Goal: Use online tool/utility: Utilize a website feature to perform a specific function

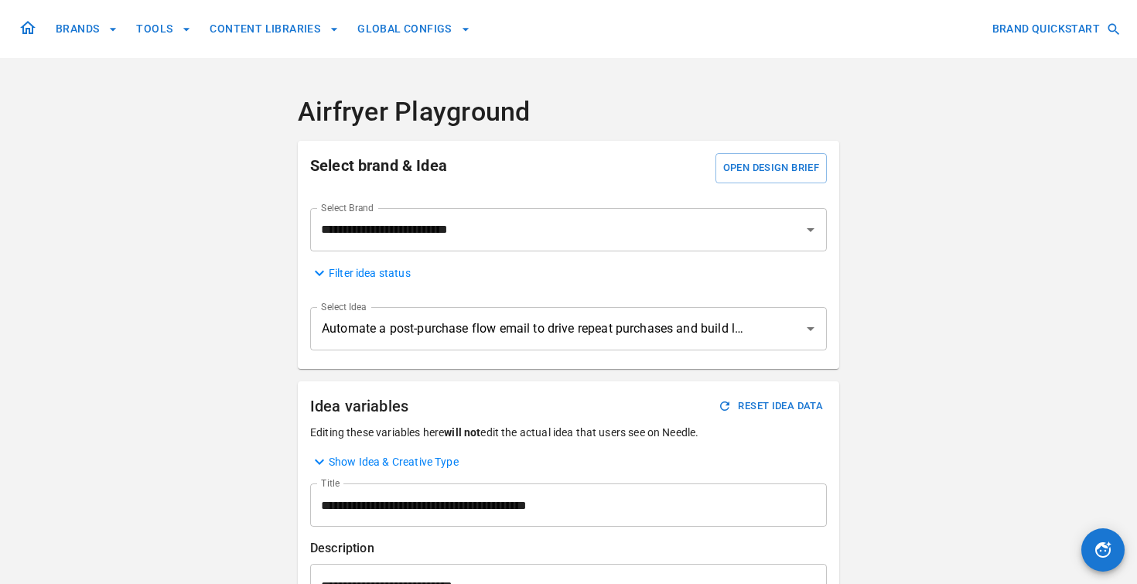
click at [171, 32] on button "TOOLS" at bounding box center [163, 29] width 67 height 29
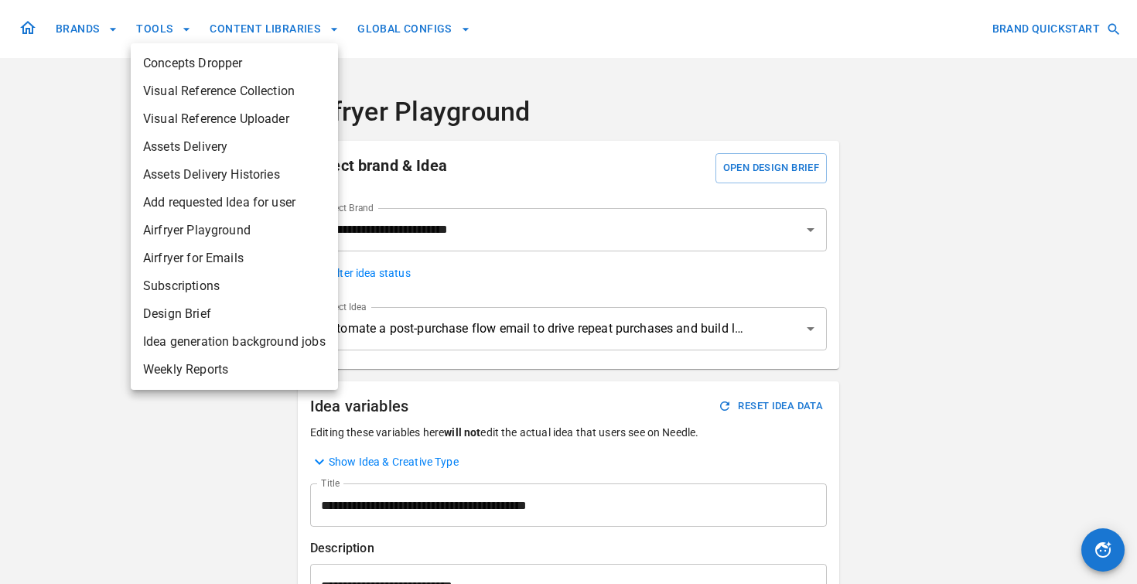
click at [241, 28] on div at bounding box center [568, 292] width 1137 height 584
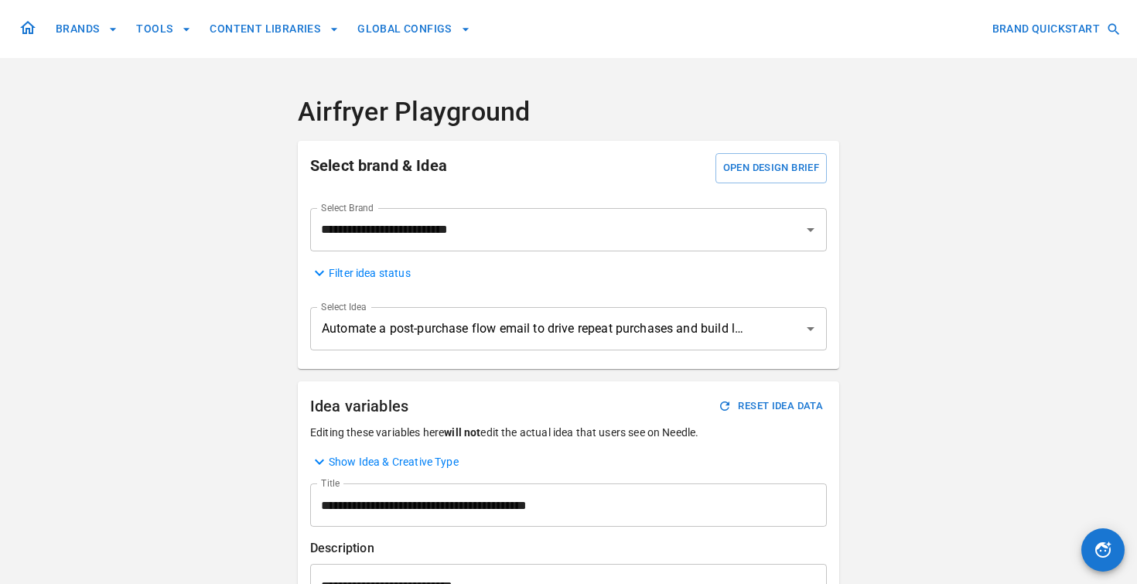
click at [241, 28] on button "CONTENT LIBRARIES" at bounding box center [274, 29] width 142 height 29
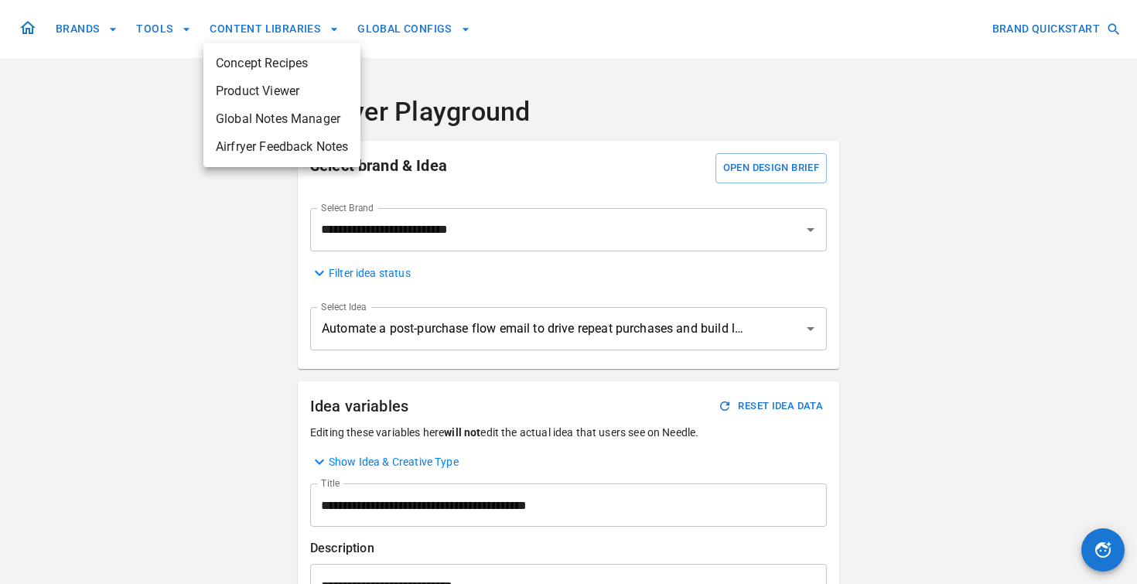
click at [257, 88] on span "Product Viewer" at bounding box center [282, 91] width 132 height 19
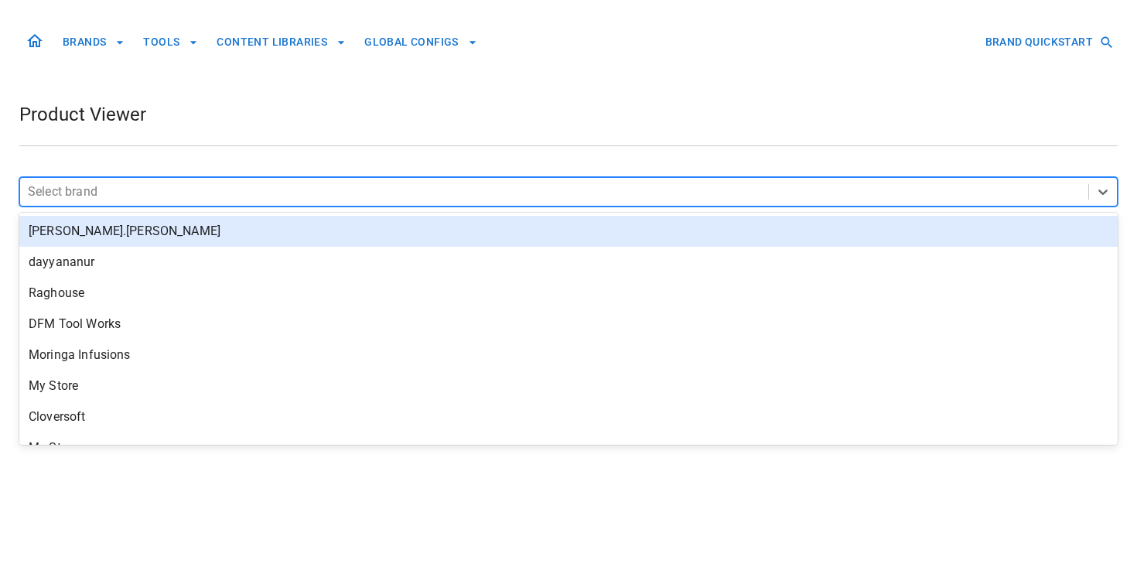
click at [297, 187] on div at bounding box center [554, 192] width 1052 height 22
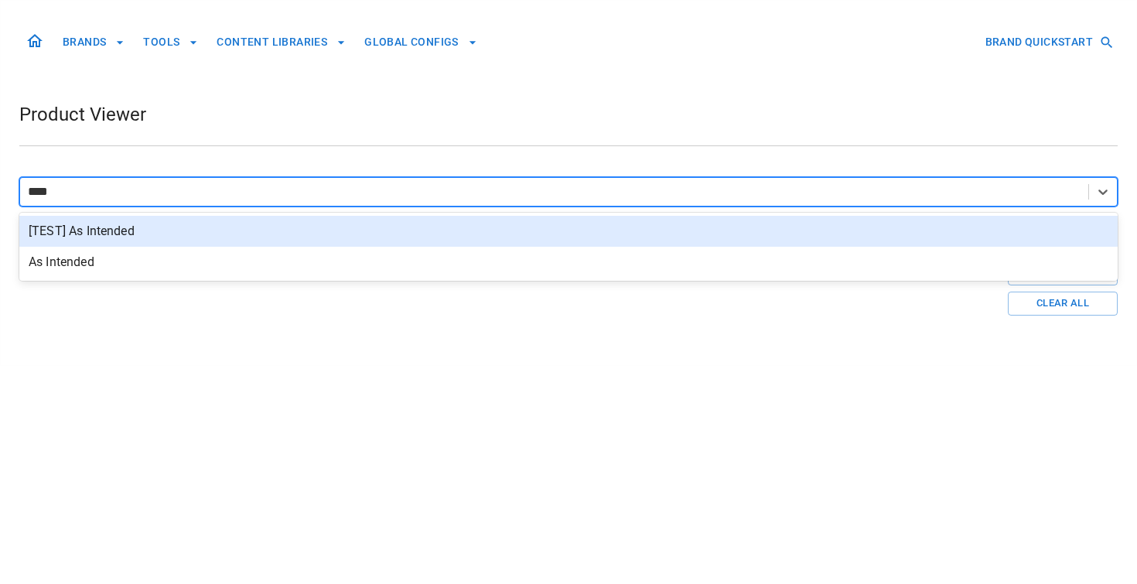
type input "*****"
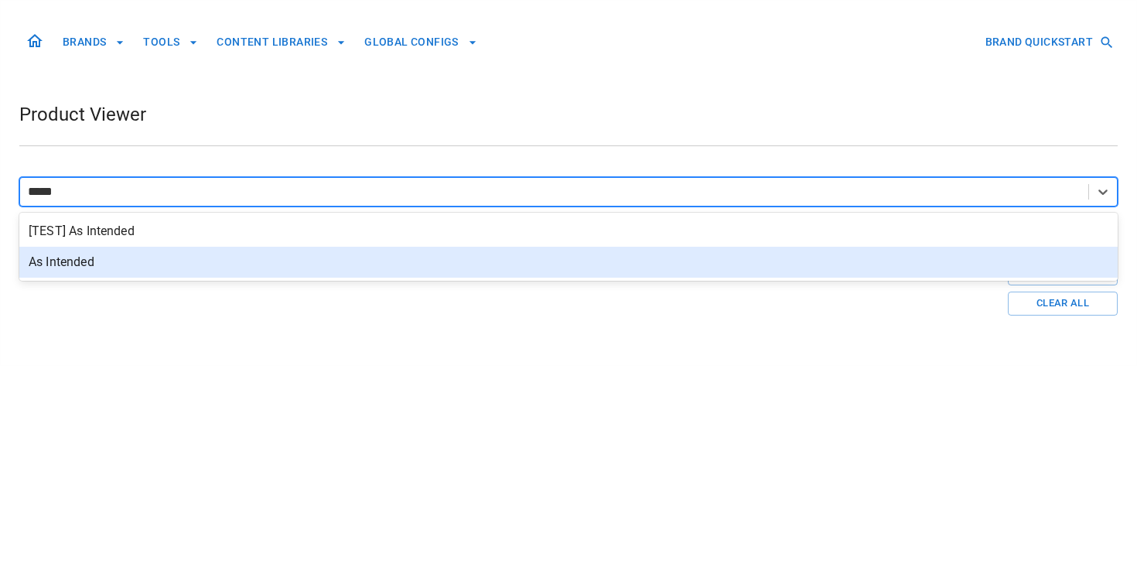
click at [268, 274] on div "As Intended" at bounding box center [568, 262] width 1098 height 31
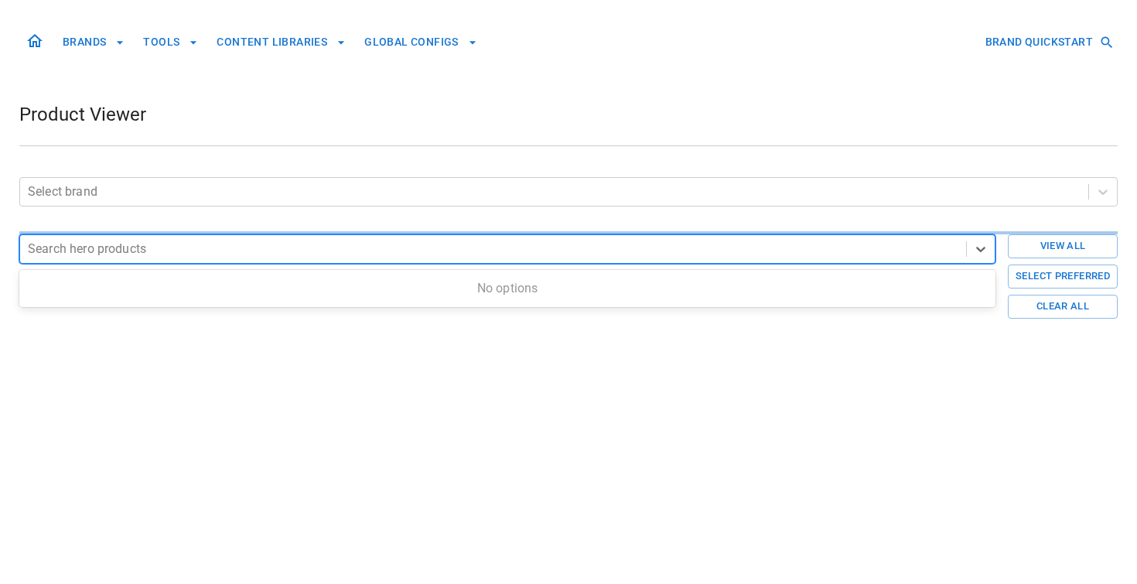
click at [271, 253] on div at bounding box center [493, 249] width 930 height 22
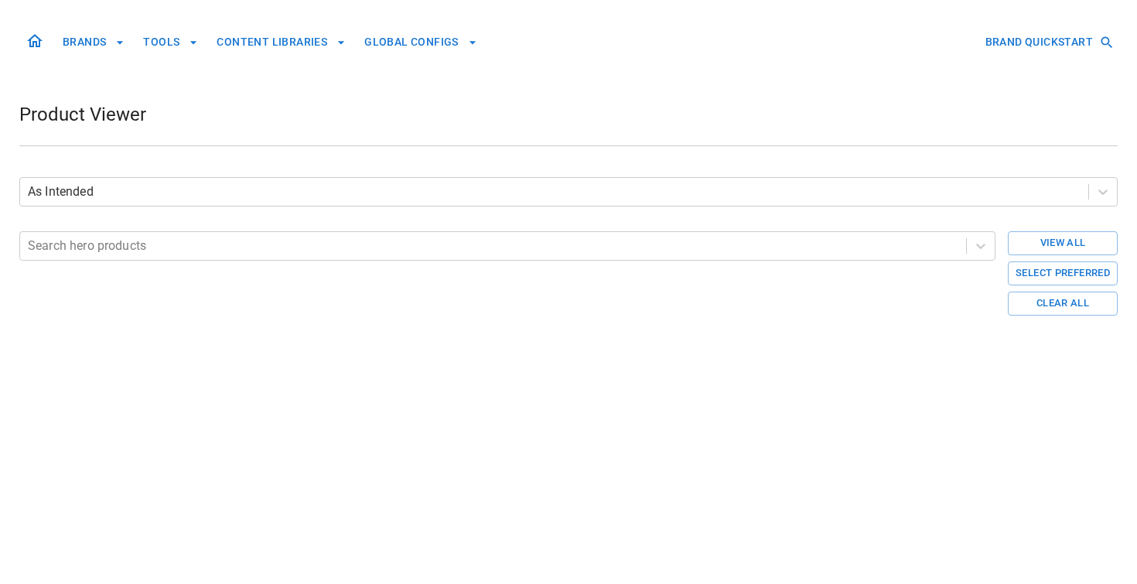
click at [271, 253] on div at bounding box center [493, 246] width 930 height 22
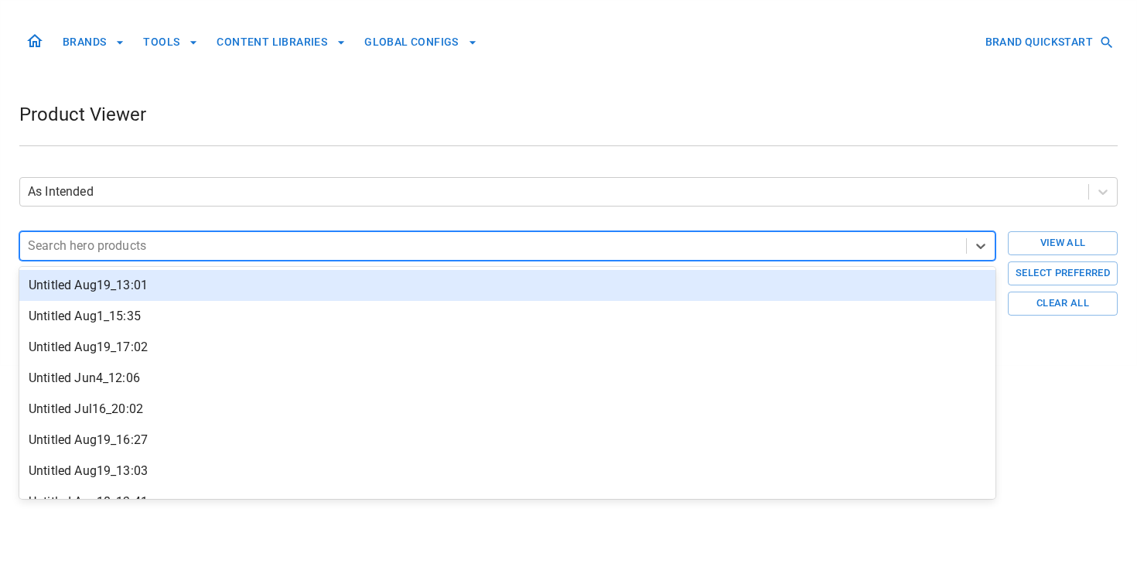
type input "*"
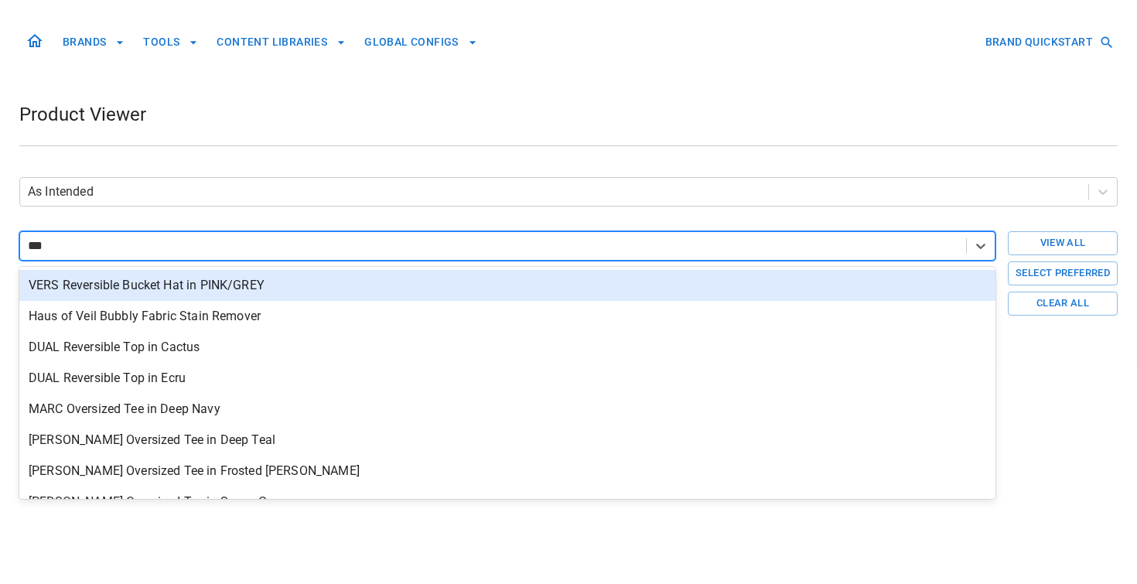
type input "****"
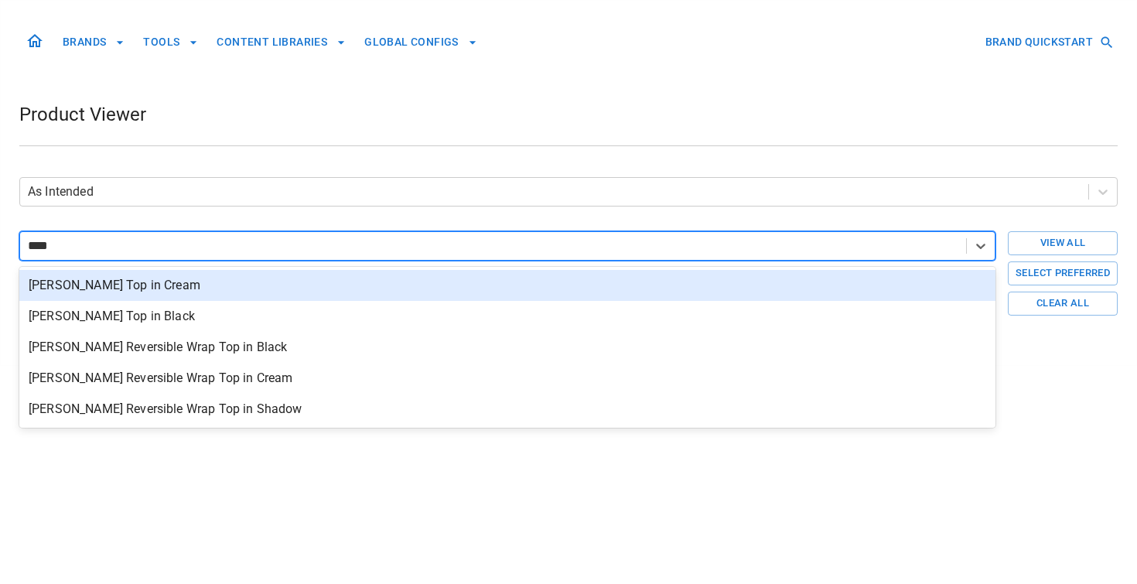
click at [240, 285] on div "[PERSON_NAME] Top in Cream" at bounding box center [507, 285] width 976 height 31
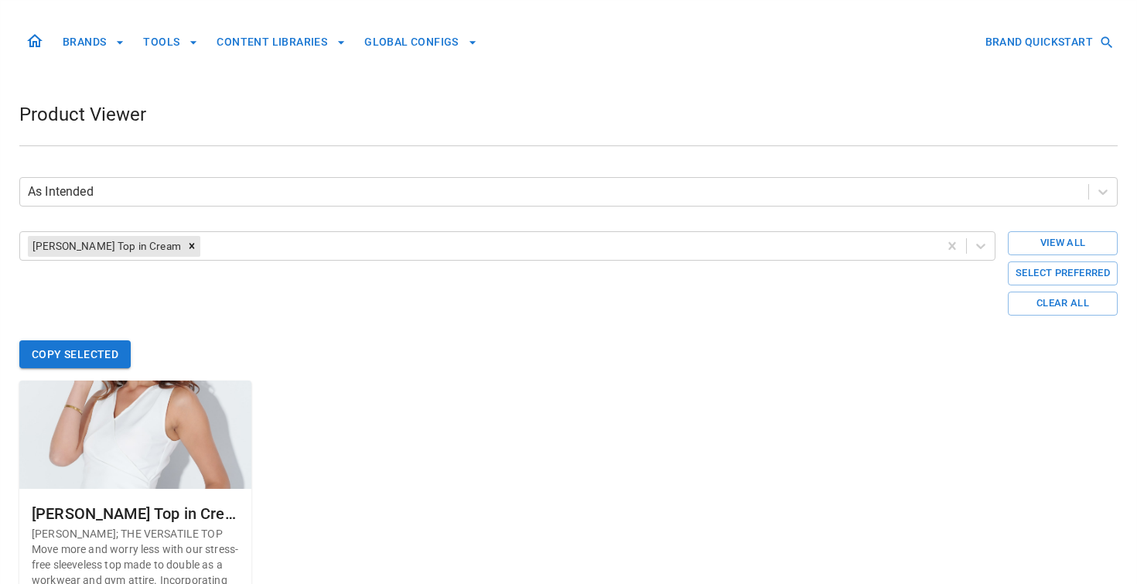
scroll to position [114, 0]
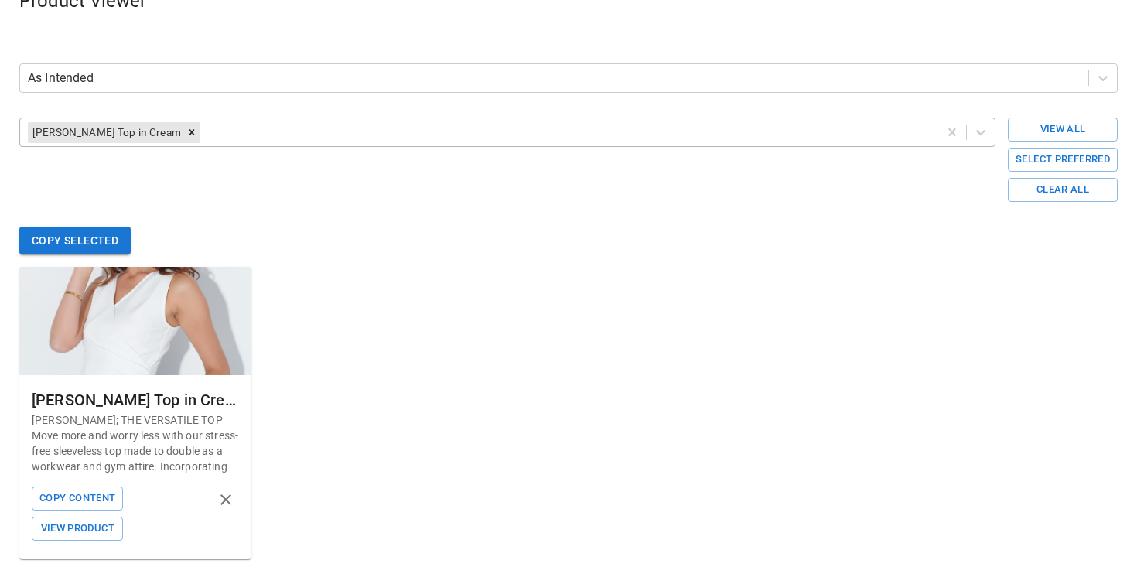
click at [237, 128] on div at bounding box center [566, 132] width 727 height 22
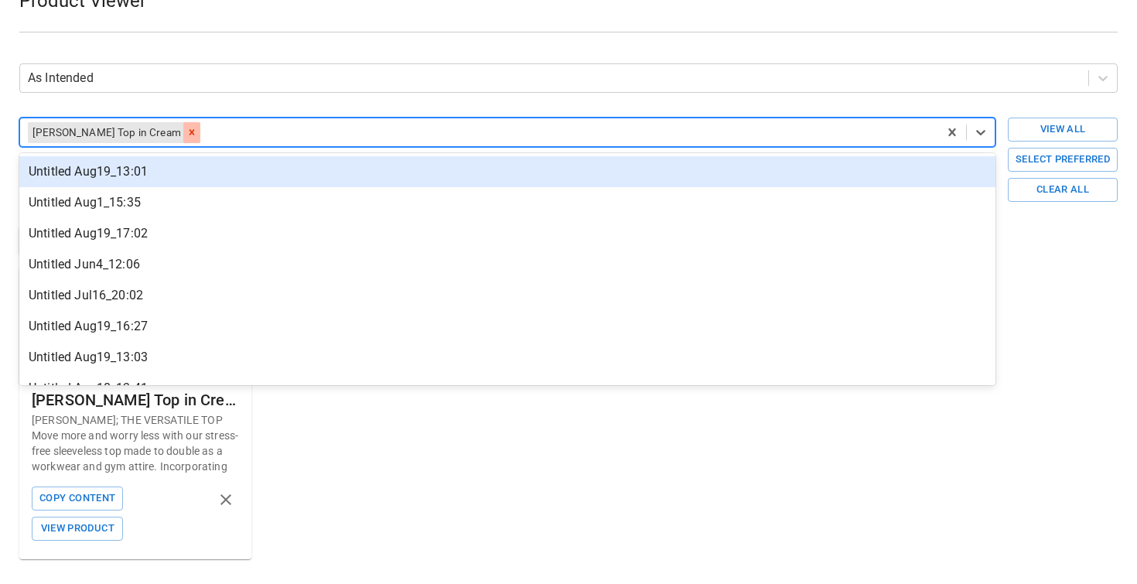
click at [186, 129] on icon "Remove VERA Top in Cream" at bounding box center [191, 132] width 11 height 11
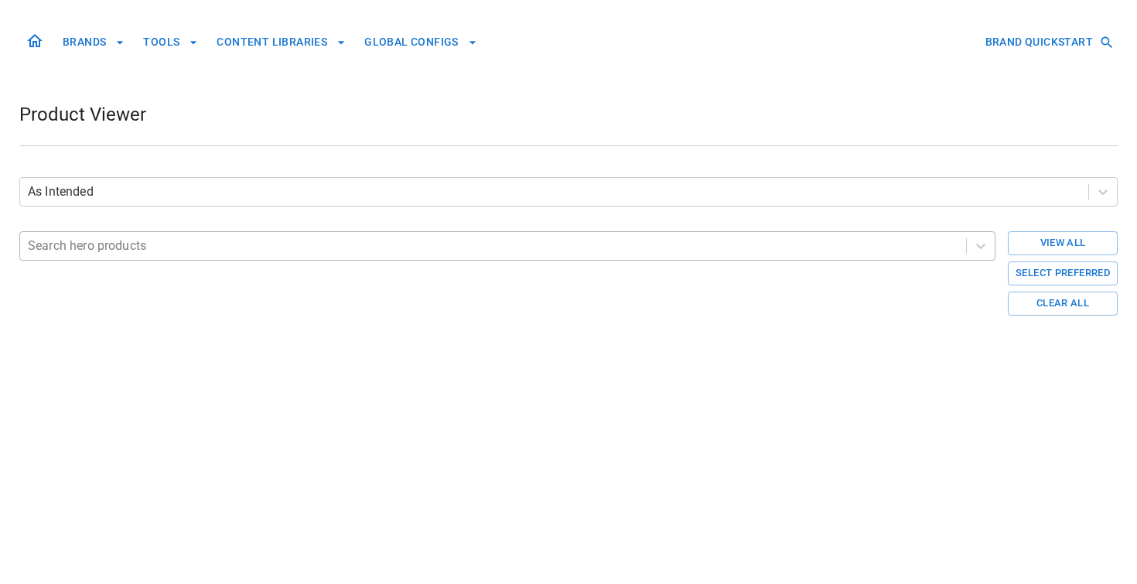
click at [126, 254] on div at bounding box center [493, 246] width 930 height 22
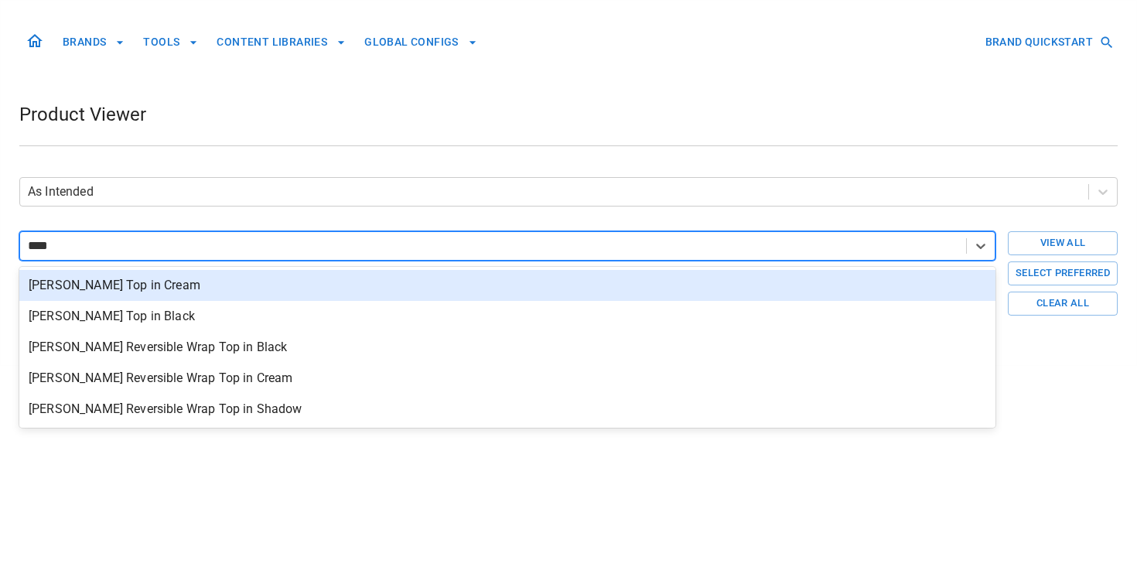
type input "****"
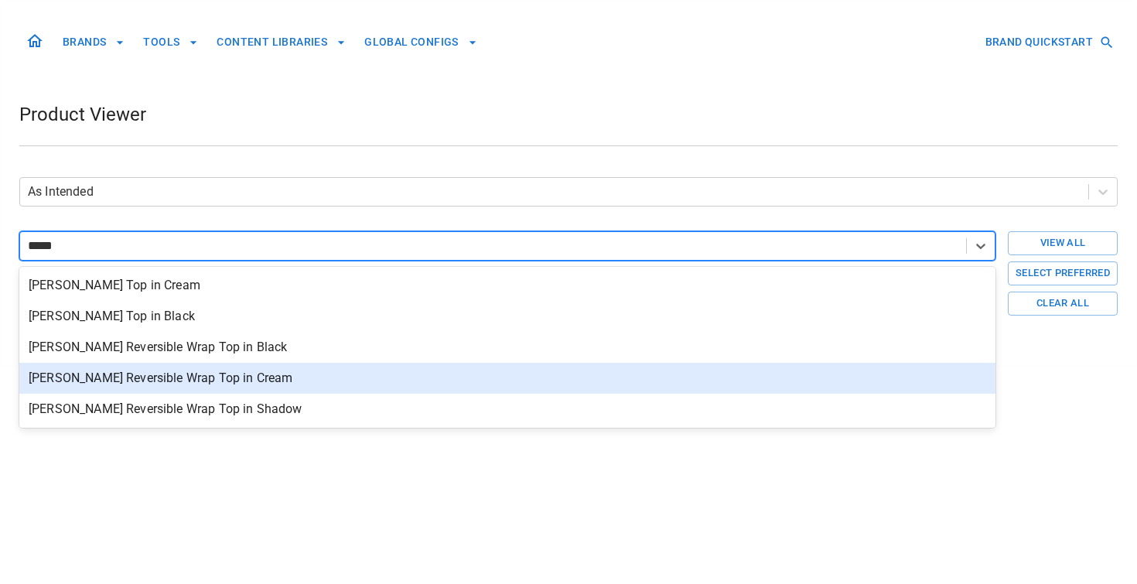
click at [149, 372] on div "[PERSON_NAME] Reversible Wrap Top in Cream" at bounding box center [507, 378] width 976 height 31
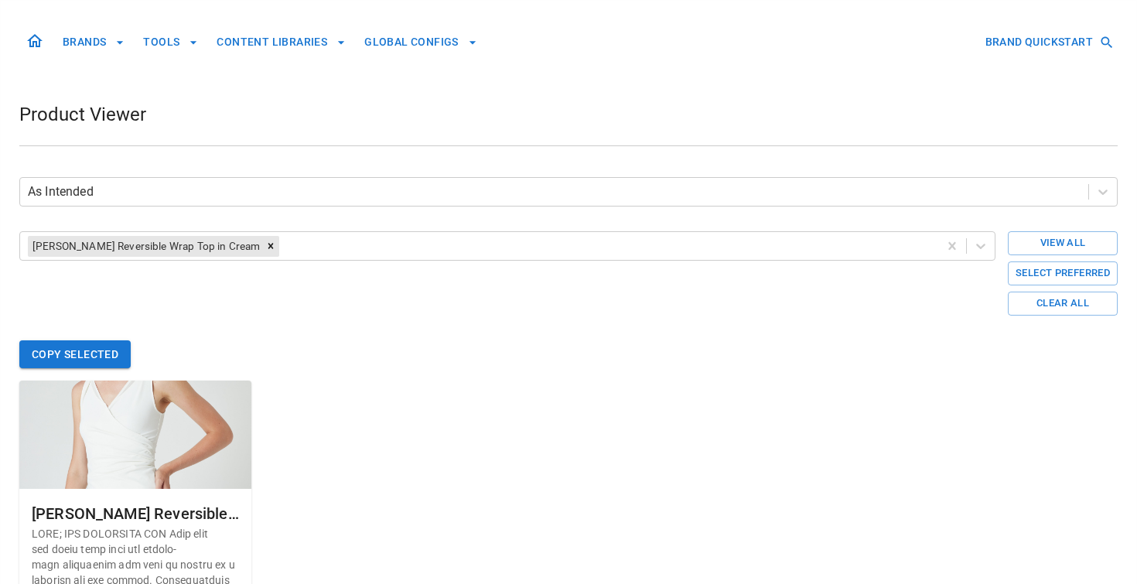
scroll to position [114, 0]
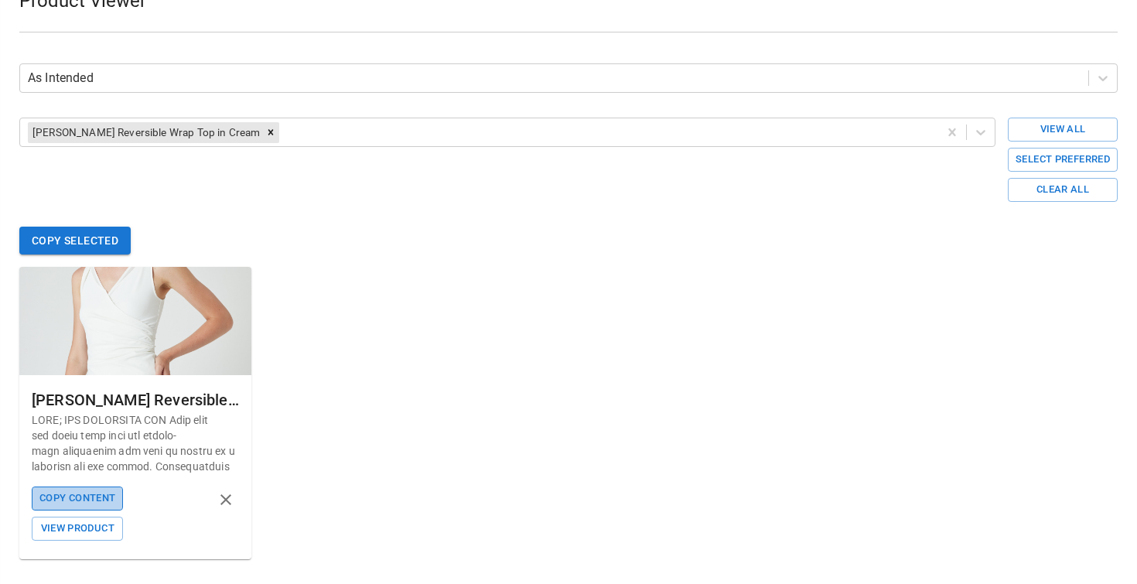
click at [92, 502] on button "Copy Content" at bounding box center [77, 498] width 91 height 24
